Goal: Task Accomplishment & Management: Use online tool/utility

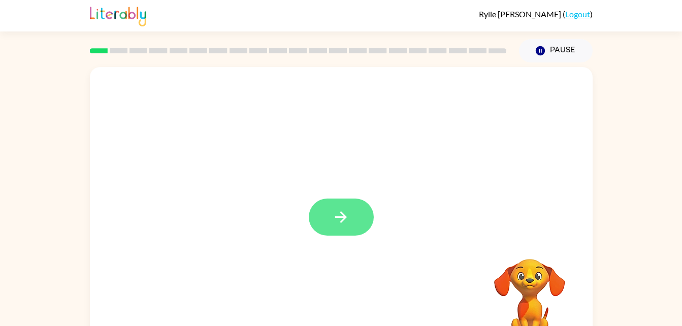
click at [343, 227] on button "button" at bounding box center [341, 217] width 65 height 37
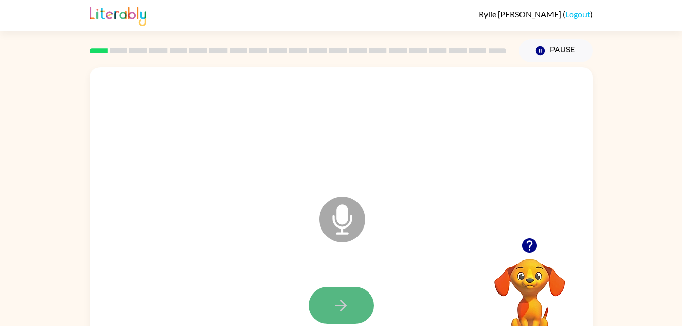
click at [359, 297] on button "button" at bounding box center [341, 305] width 65 height 37
click at [344, 300] on icon "button" at bounding box center [341, 306] width 18 height 18
click at [340, 304] on icon "button" at bounding box center [341, 306] width 18 height 18
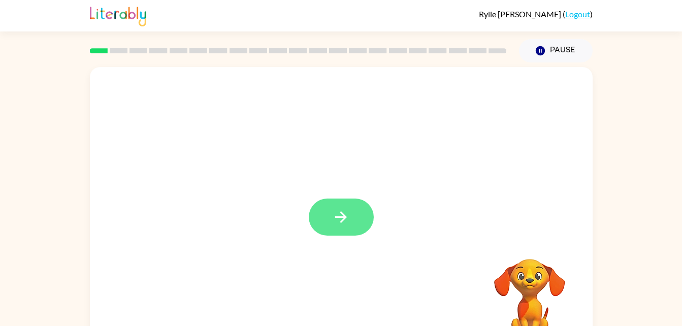
click at [340, 232] on button "button" at bounding box center [341, 217] width 65 height 37
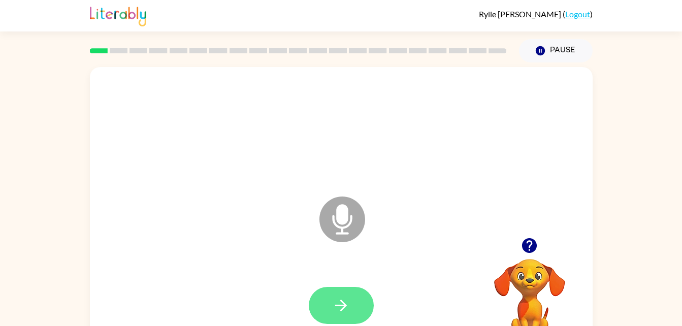
click at [351, 307] on button "button" at bounding box center [341, 305] width 65 height 37
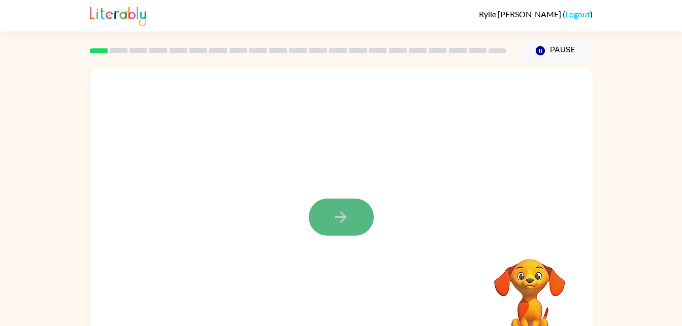
click at [342, 219] on icon "button" at bounding box center [341, 217] width 18 height 18
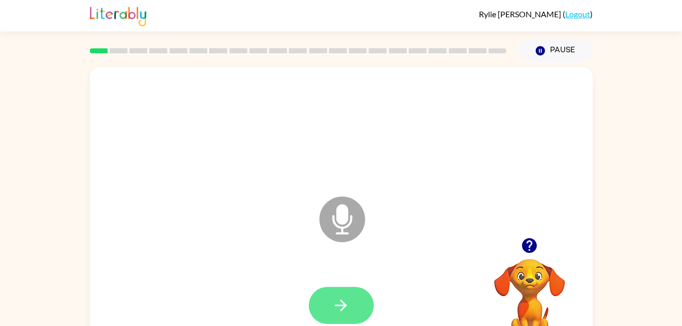
click at [336, 320] on button "button" at bounding box center [341, 305] width 65 height 37
click at [349, 311] on icon "button" at bounding box center [341, 306] width 18 height 18
click at [356, 305] on button "button" at bounding box center [341, 305] width 65 height 37
click at [349, 314] on button "button" at bounding box center [341, 305] width 65 height 37
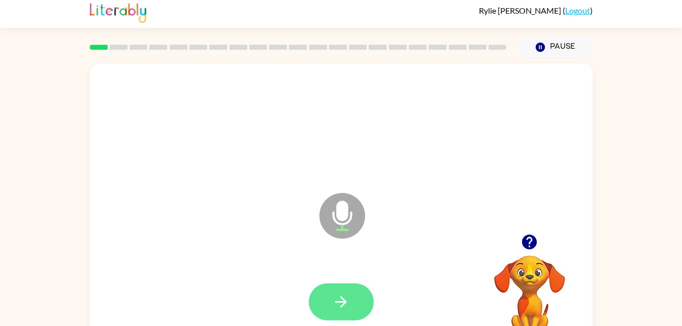
click at [358, 302] on button "button" at bounding box center [341, 301] width 65 height 37
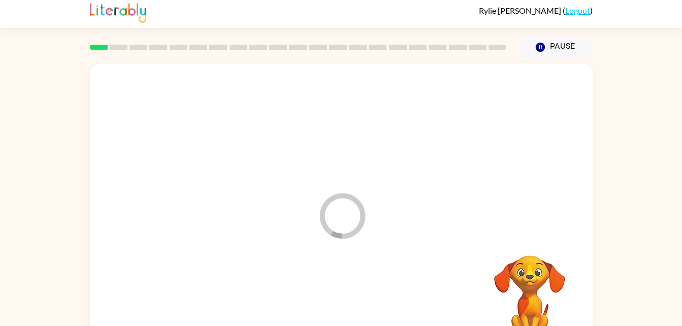
click at [342, 294] on div at bounding box center [341, 302] width 483 height 83
click at [343, 305] on div at bounding box center [341, 302] width 483 height 83
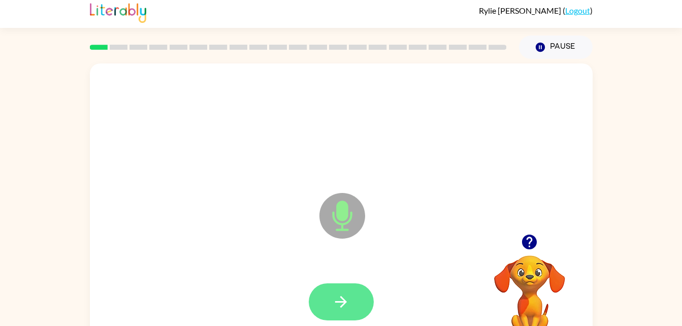
click at [331, 309] on button "button" at bounding box center [341, 301] width 65 height 37
click at [328, 315] on button "button" at bounding box center [341, 301] width 65 height 37
click at [335, 308] on icon "button" at bounding box center [341, 302] width 18 height 18
click at [349, 295] on icon "button" at bounding box center [341, 302] width 18 height 18
click at [349, 300] on icon "button" at bounding box center [341, 302] width 18 height 18
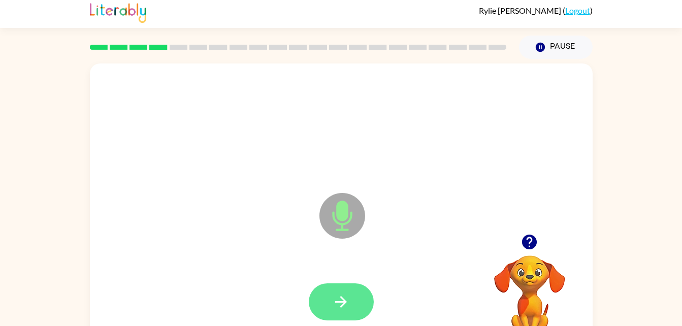
click at [333, 298] on icon "button" at bounding box center [341, 302] width 18 height 18
click at [354, 300] on button "button" at bounding box center [341, 301] width 65 height 37
click at [320, 298] on button "button" at bounding box center [341, 301] width 65 height 37
click at [356, 308] on button "button" at bounding box center [341, 301] width 65 height 37
click at [338, 319] on button "button" at bounding box center [341, 301] width 65 height 37
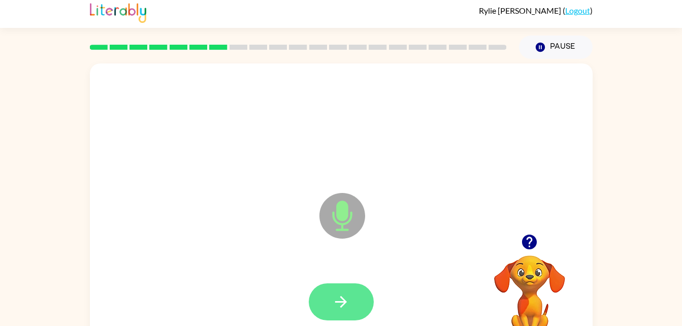
click at [364, 304] on button "button" at bounding box center [341, 301] width 65 height 37
click at [355, 295] on button "button" at bounding box center [341, 301] width 65 height 37
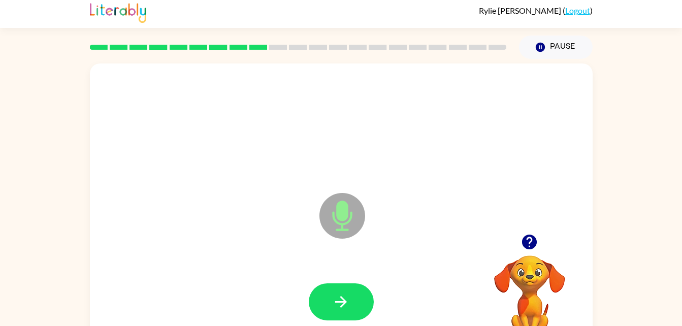
click at [534, 268] on video "Your browser must support playing .mp4 files to use Literably. Please try using…" at bounding box center [530, 291] width 102 height 102
click at [528, 241] on icon "button" at bounding box center [529, 242] width 15 height 15
click at [362, 304] on button "button" at bounding box center [341, 301] width 65 height 37
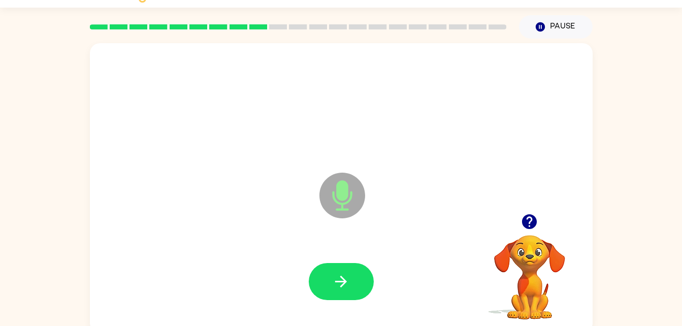
scroll to position [27, 0]
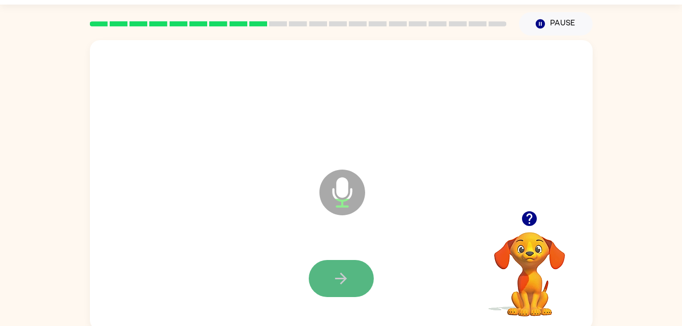
click at [368, 277] on button "button" at bounding box center [341, 278] width 65 height 37
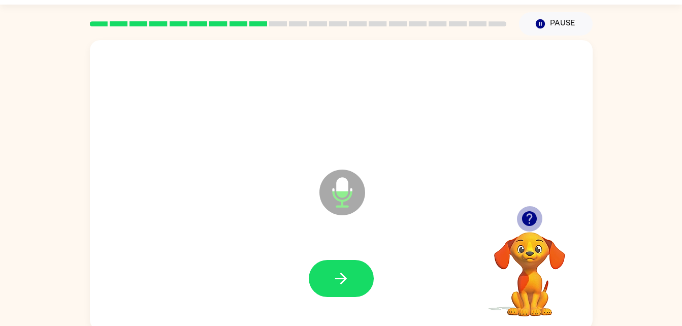
click at [533, 223] on icon "button" at bounding box center [529, 218] width 15 height 15
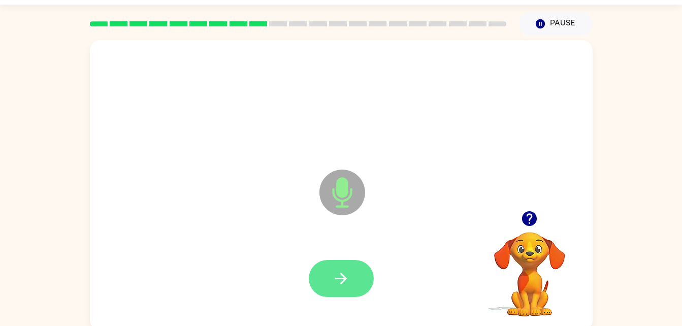
click at [351, 278] on button "button" at bounding box center [341, 278] width 65 height 37
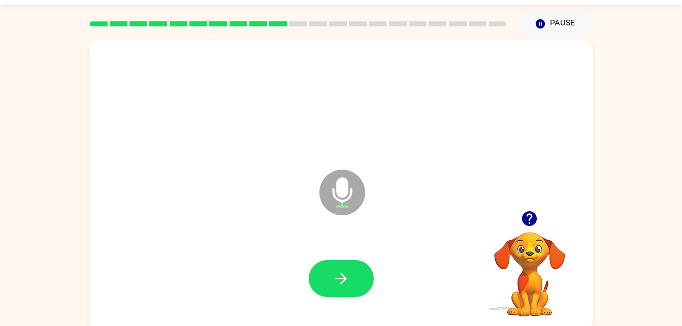
click at [530, 232] on div at bounding box center [530, 219] width 102 height 26
click at [545, 230] on div at bounding box center [530, 219] width 102 height 26
click at [536, 215] on icon "button" at bounding box center [529, 218] width 15 height 15
click at [345, 276] on icon "button" at bounding box center [341, 279] width 18 height 18
click at [357, 272] on button "button" at bounding box center [341, 278] width 65 height 37
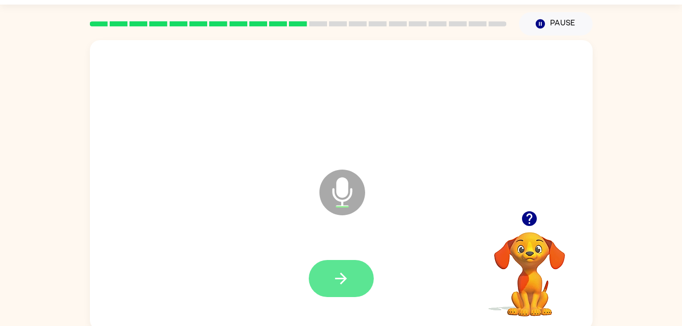
click at [366, 281] on button "button" at bounding box center [341, 278] width 65 height 37
click at [345, 280] on icon "button" at bounding box center [341, 279] width 12 height 12
click at [350, 280] on button "button" at bounding box center [341, 278] width 65 height 37
click at [364, 280] on button "button" at bounding box center [341, 278] width 65 height 37
click at [340, 287] on icon "button" at bounding box center [341, 279] width 18 height 18
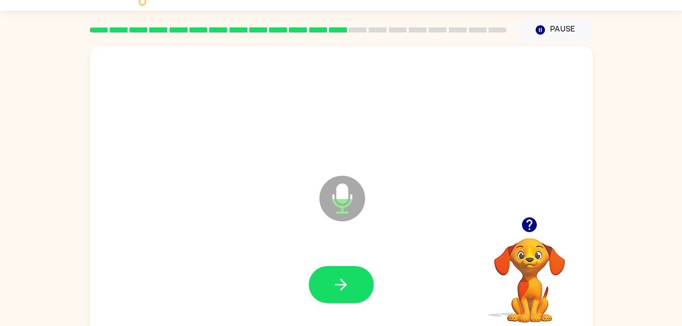
scroll to position [0, 0]
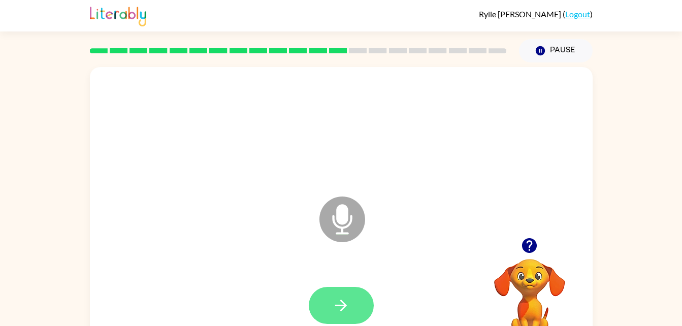
click at [366, 304] on button "button" at bounding box center [341, 305] width 65 height 37
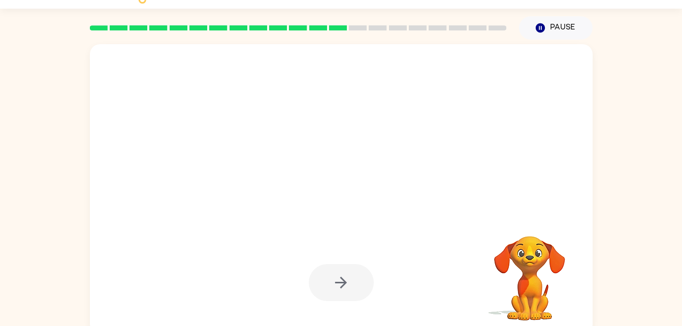
scroll to position [31, 0]
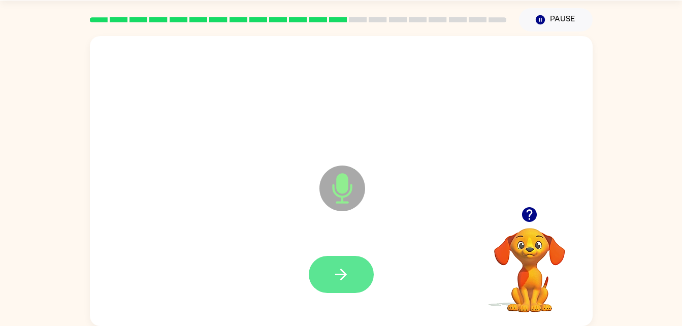
click at [352, 267] on button "button" at bounding box center [341, 274] width 65 height 37
click at [309, 268] on button "button" at bounding box center [341, 274] width 65 height 37
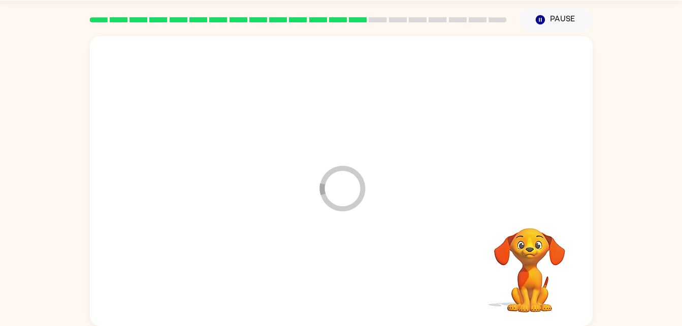
click at [341, 272] on div at bounding box center [341, 274] width 483 height 83
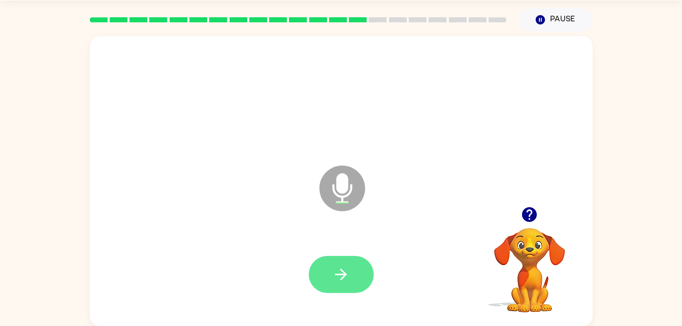
click at [361, 285] on button "button" at bounding box center [341, 274] width 65 height 37
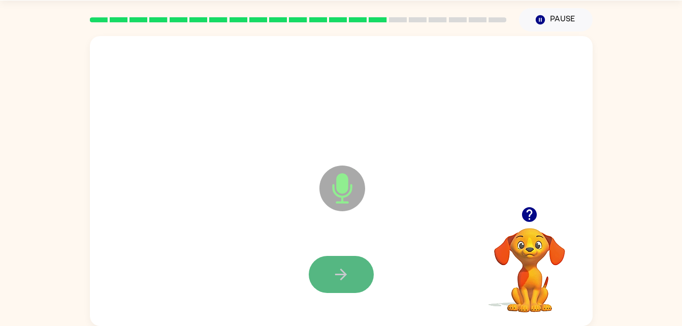
click at [355, 270] on button "button" at bounding box center [341, 274] width 65 height 37
click at [347, 264] on button "button" at bounding box center [341, 274] width 65 height 37
click at [354, 299] on div at bounding box center [341, 274] width 483 height 83
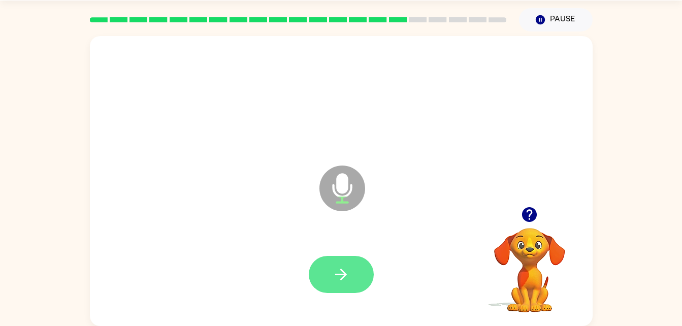
click at [367, 278] on button "button" at bounding box center [341, 274] width 65 height 37
click at [348, 281] on icon "button" at bounding box center [341, 275] width 18 height 18
click at [355, 281] on button "button" at bounding box center [341, 274] width 65 height 37
click at [346, 279] on icon "button" at bounding box center [341, 275] width 18 height 18
click at [357, 284] on button "button" at bounding box center [341, 274] width 65 height 37
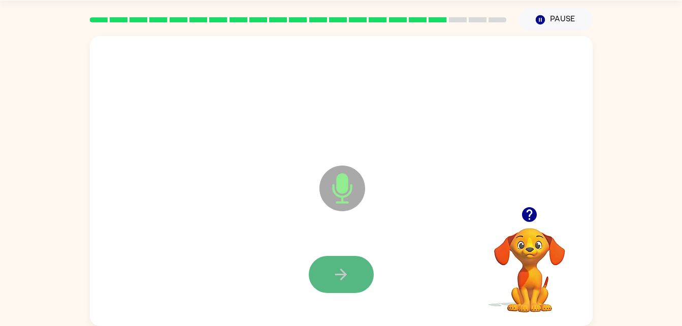
click at [325, 291] on button "button" at bounding box center [341, 274] width 65 height 37
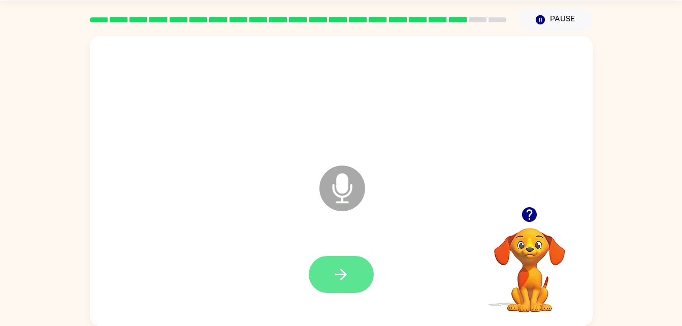
click at [348, 284] on button "button" at bounding box center [341, 274] width 65 height 37
click at [526, 202] on button "button" at bounding box center [530, 215] width 26 height 26
click at [525, 224] on button "button" at bounding box center [530, 215] width 26 height 26
click at [359, 279] on button "button" at bounding box center [341, 274] width 65 height 37
click at [360, 280] on button "button" at bounding box center [341, 274] width 65 height 37
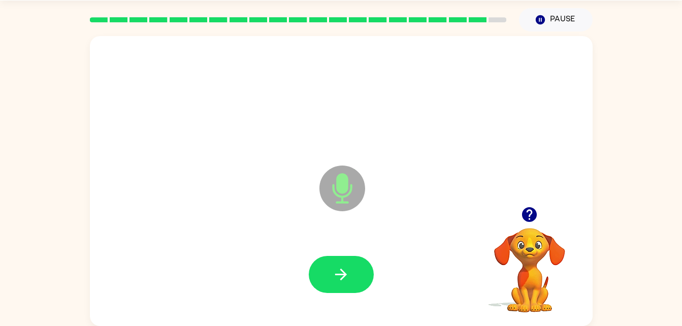
click at [521, 217] on icon "button" at bounding box center [530, 215] width 18 height 18
click at [340, 270] on icon "button" at bounding box center [341, 275] width 18 height 18
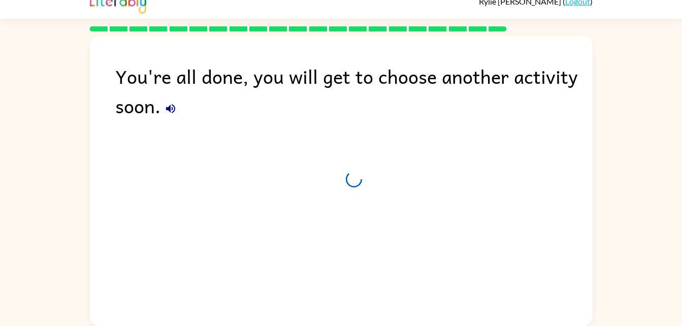
scroll to position [13, 0]
